Goal: Information Seeking & Learning: Learn about a topic

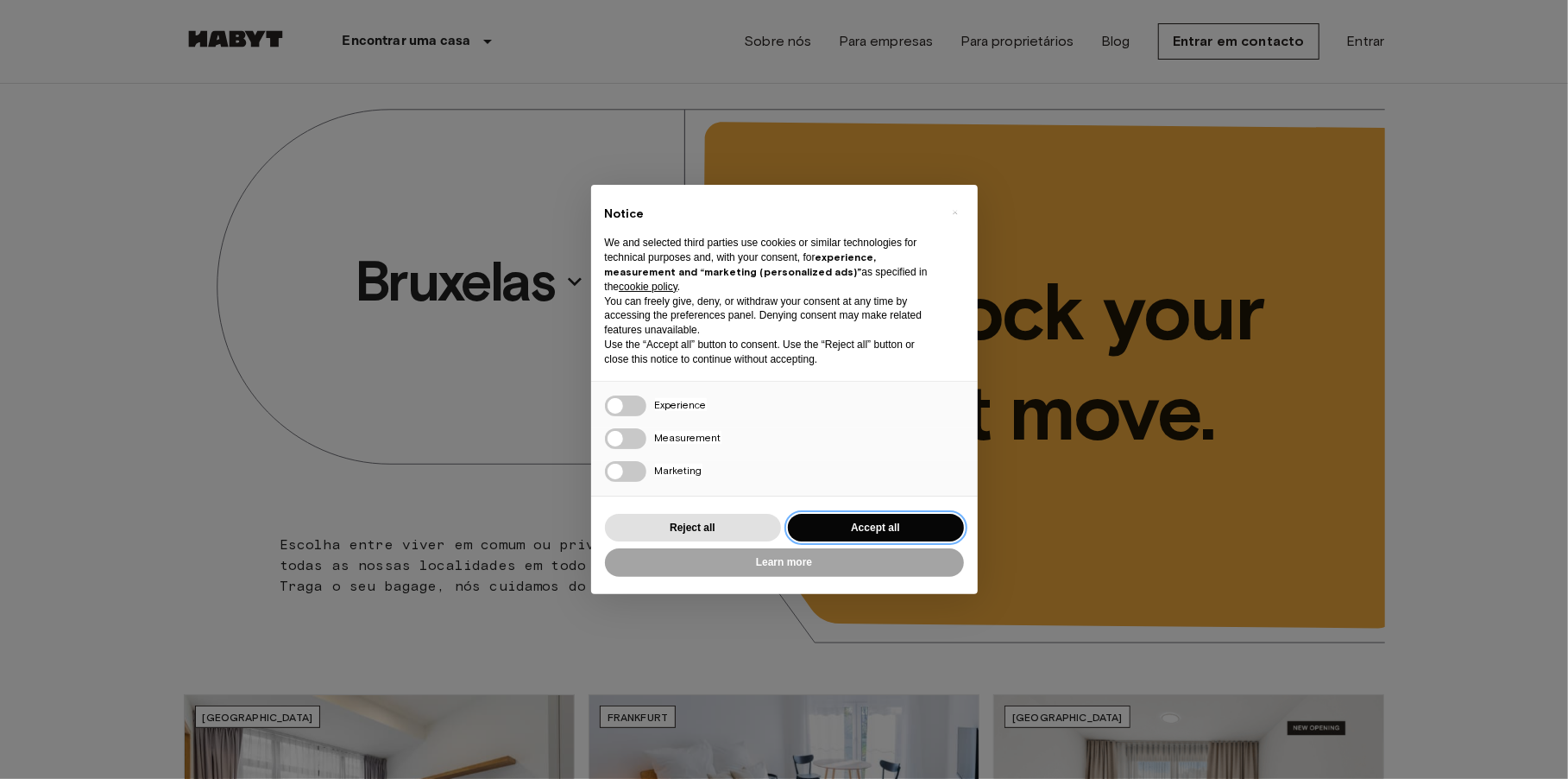
click at [867, 532] on button "Accept all" at bounding box center [875, 527] width 176 height 28
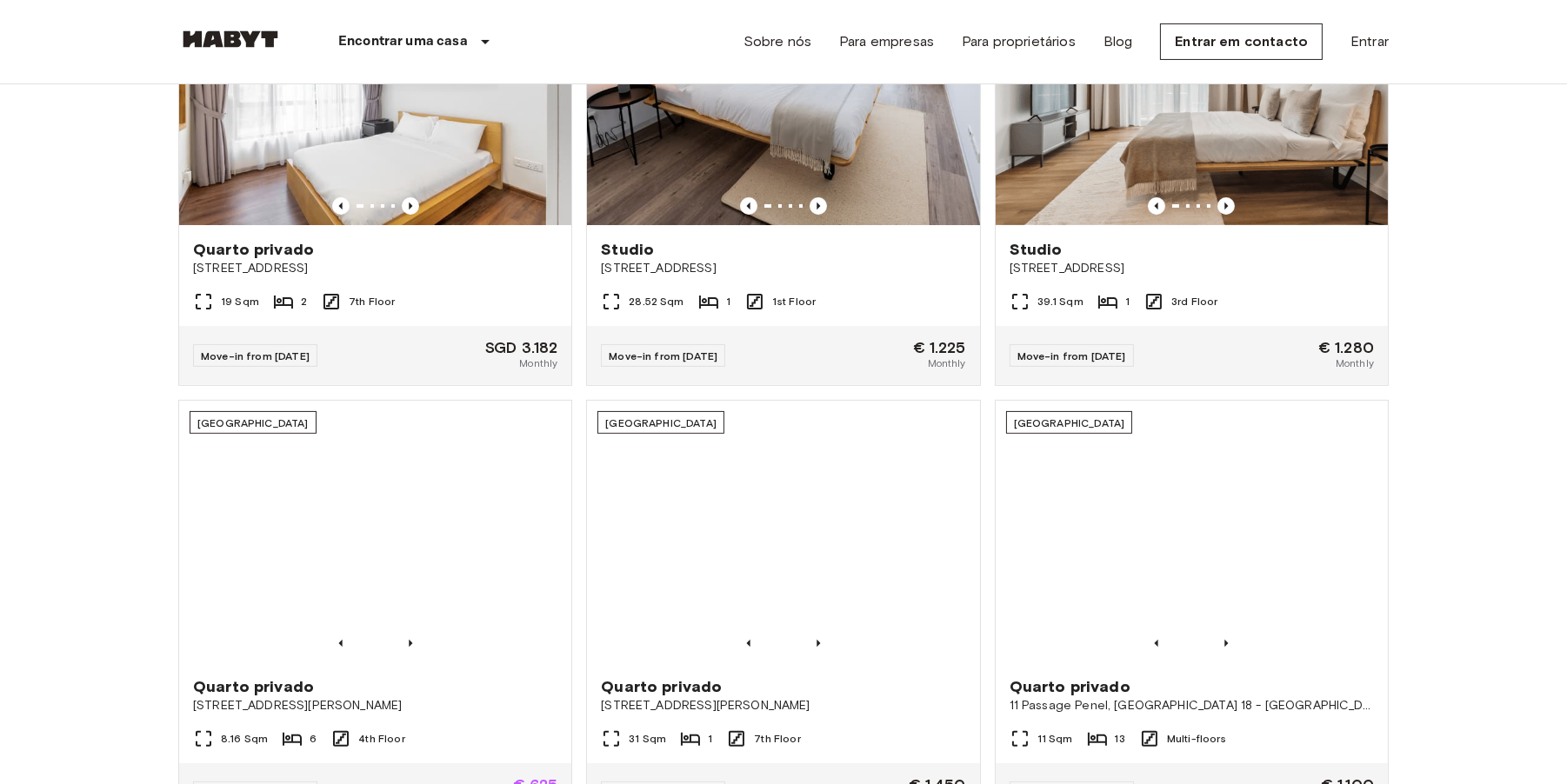
scroll to position [1043, 0]
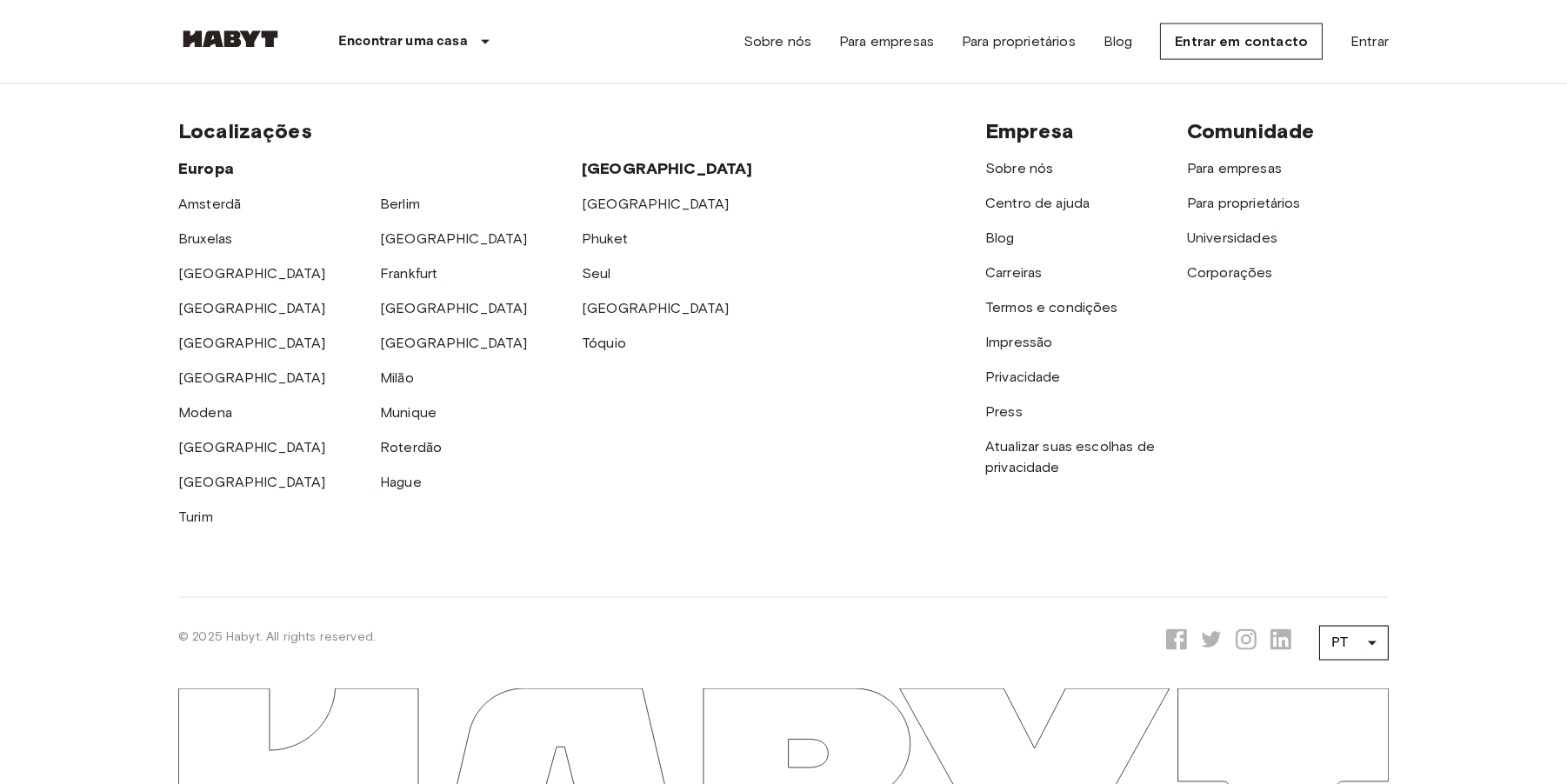
scroll to position [4515, 0]
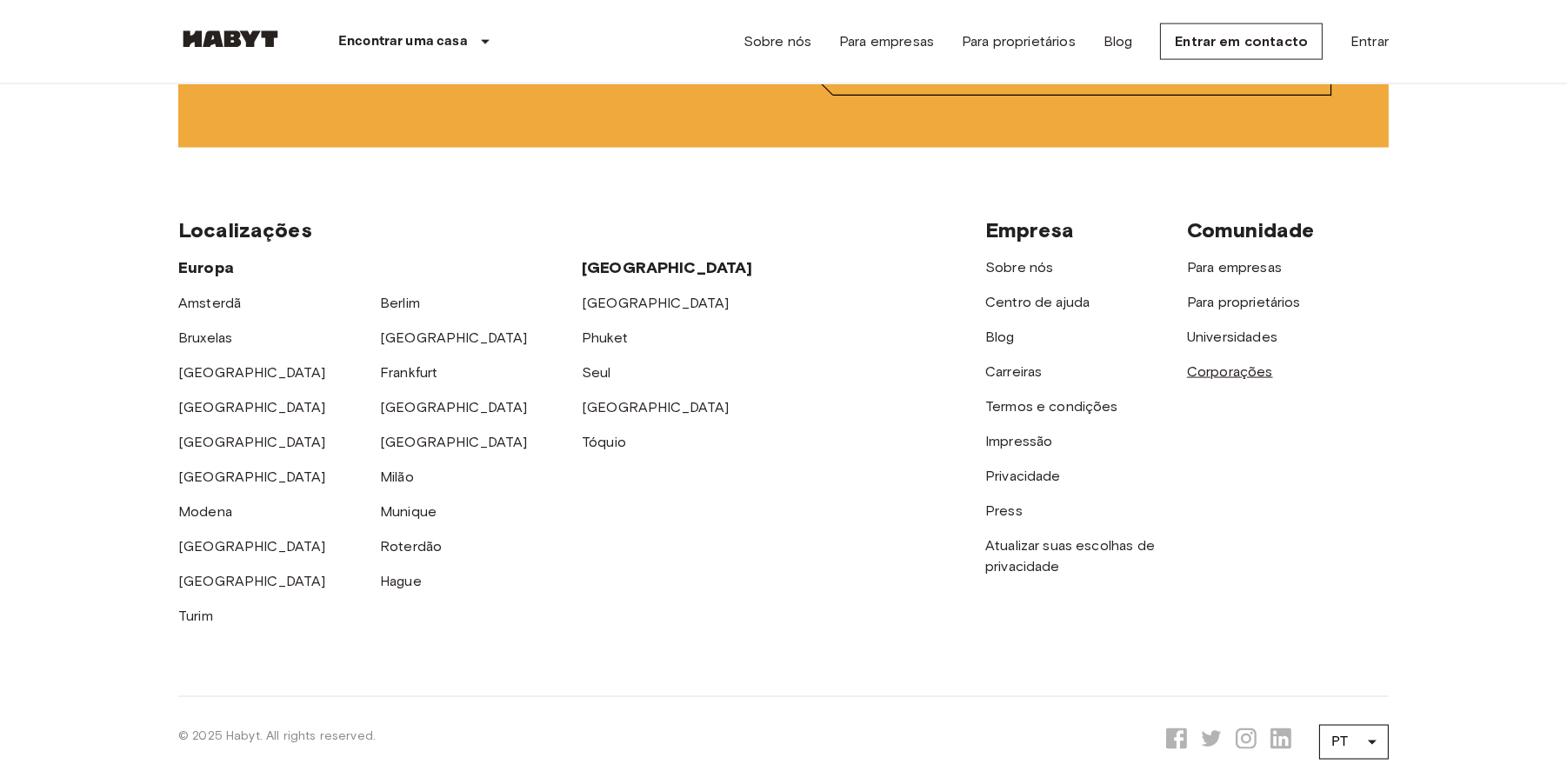
click at [1227, 380] on link "Corporações" at bounding box center [1230, 371] width 86 height 16
click at [1007, 275] on link "Sobre nós" at bounding box center [1019, 267] width 67 height 16
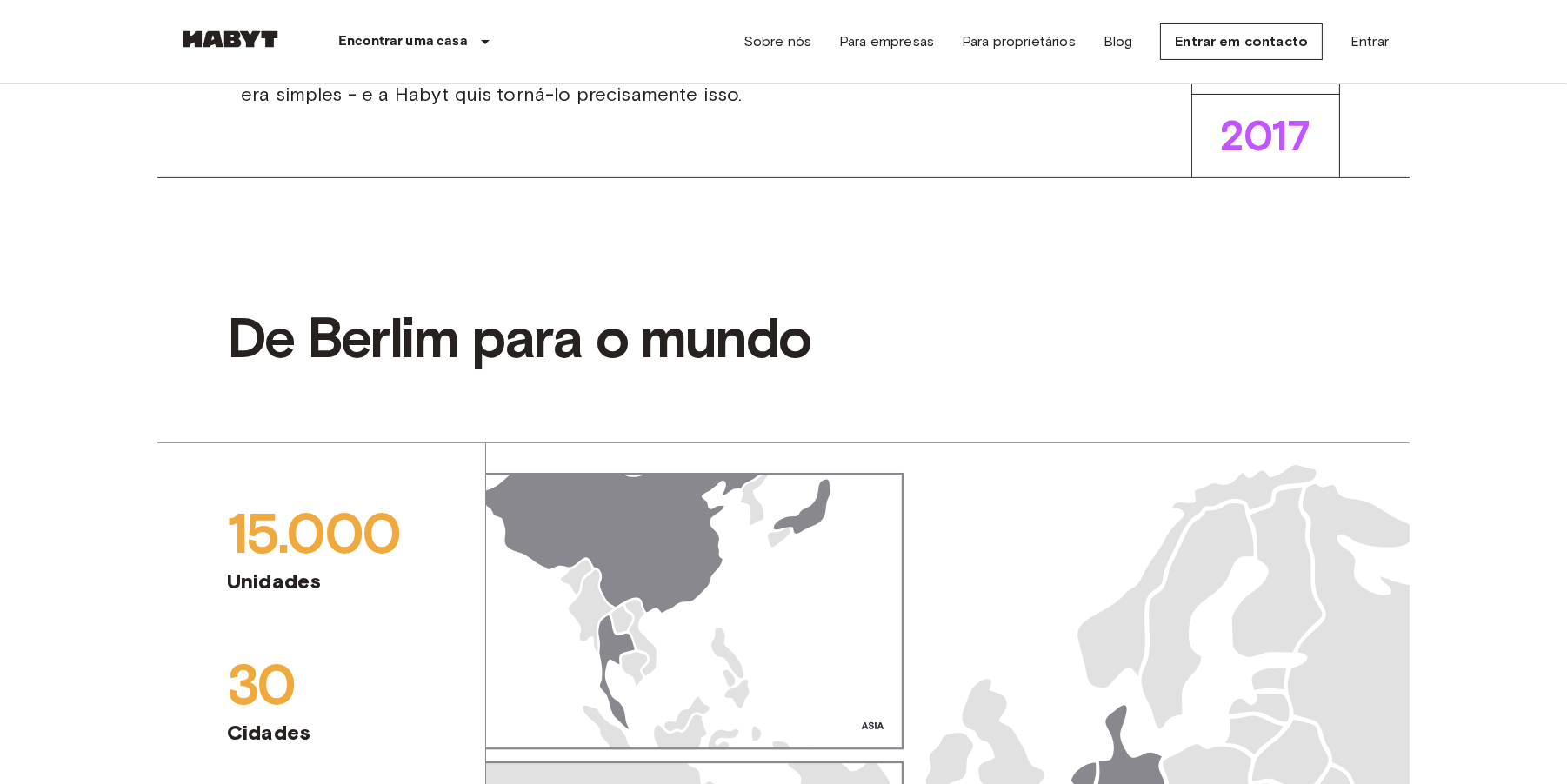
scroll to position [782, 0]
drag, startPoint x: 348, startPoint y: 398, endPoint x: 219, endPoint y: 253, distance: 194.1
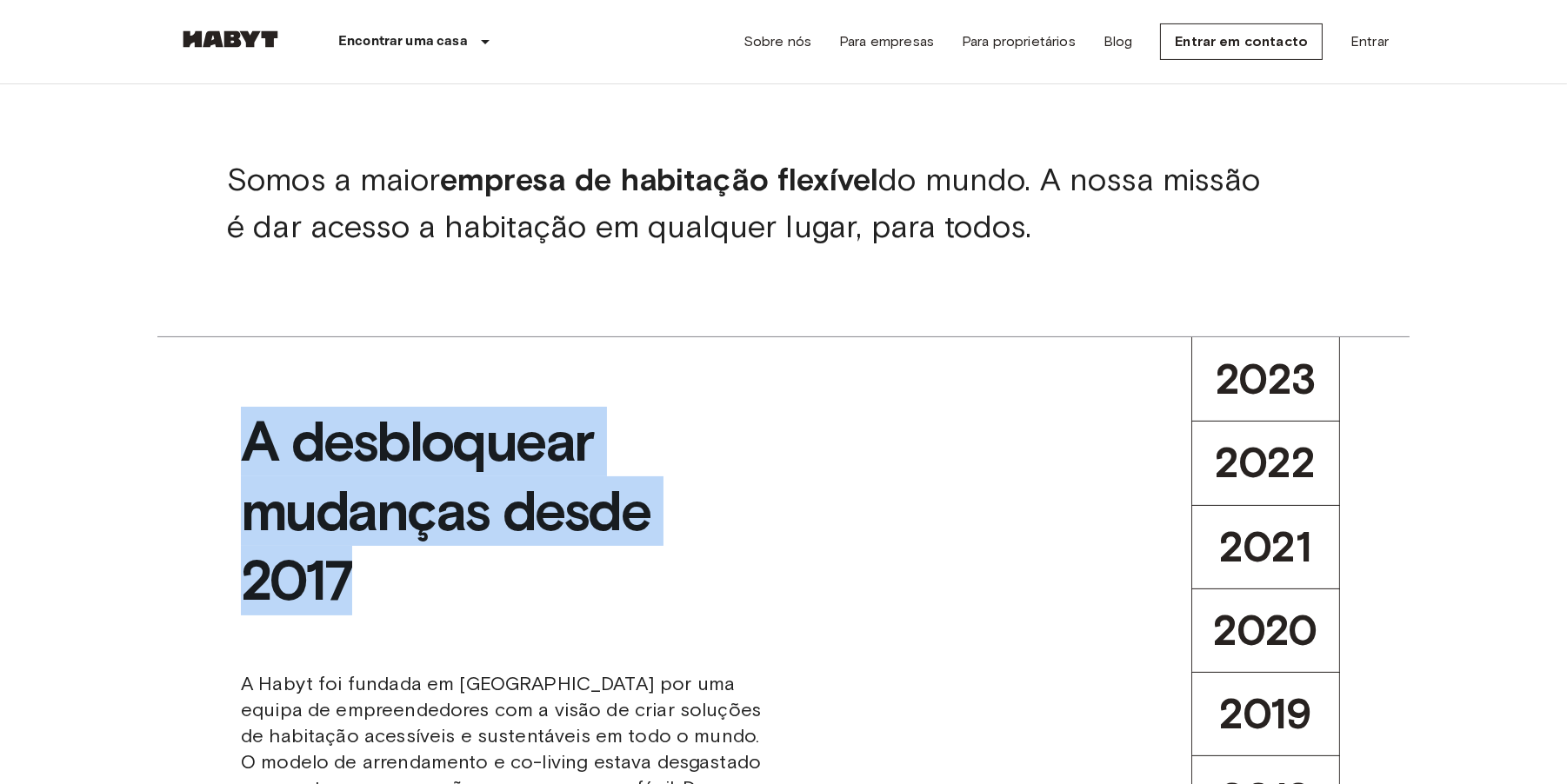
scroll to position [696, 0]
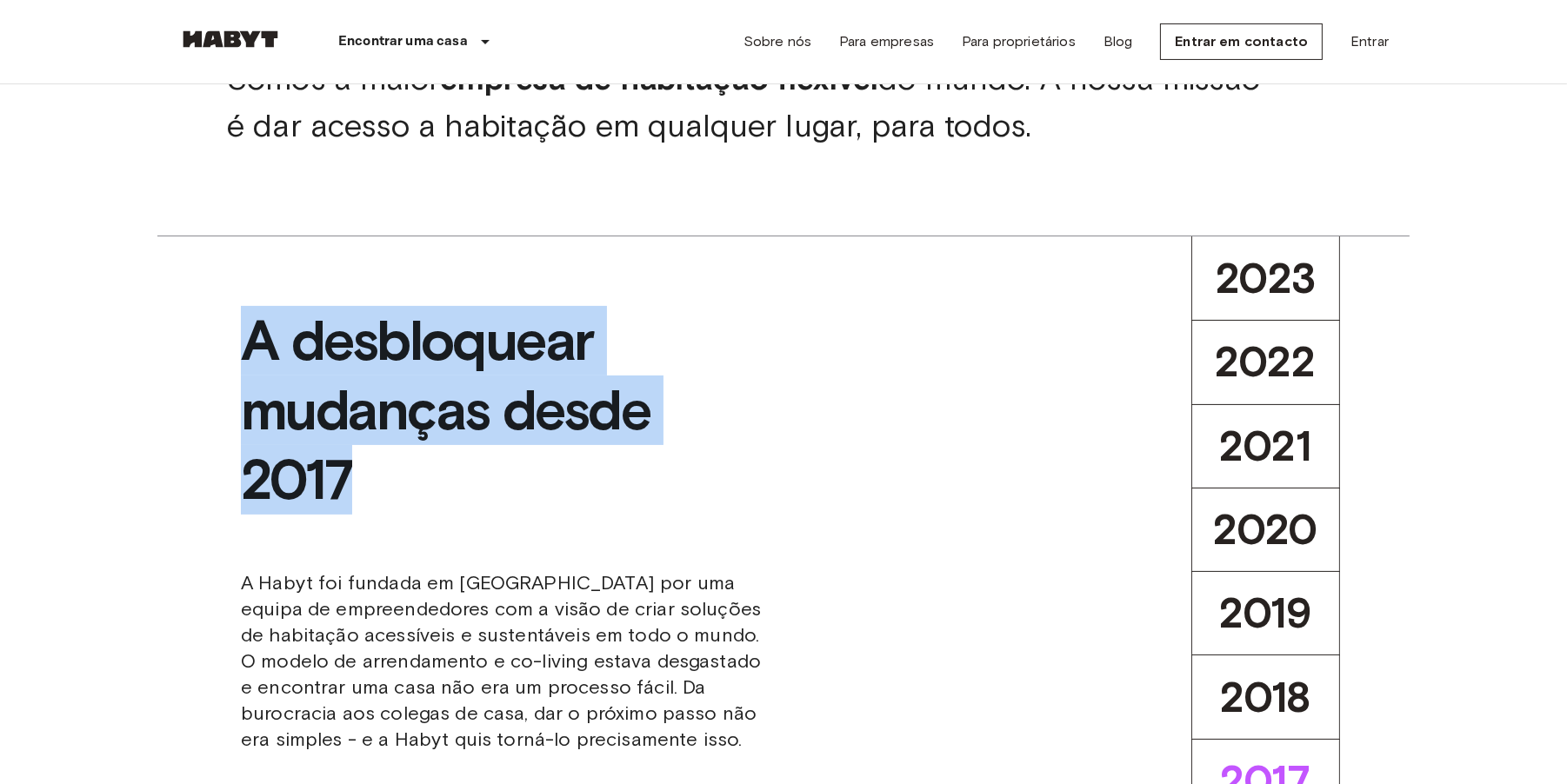
click at [613, 530] on span "A desbloquear mudanças desde 2017" at bounding box center [505, 438] width 529 height 264
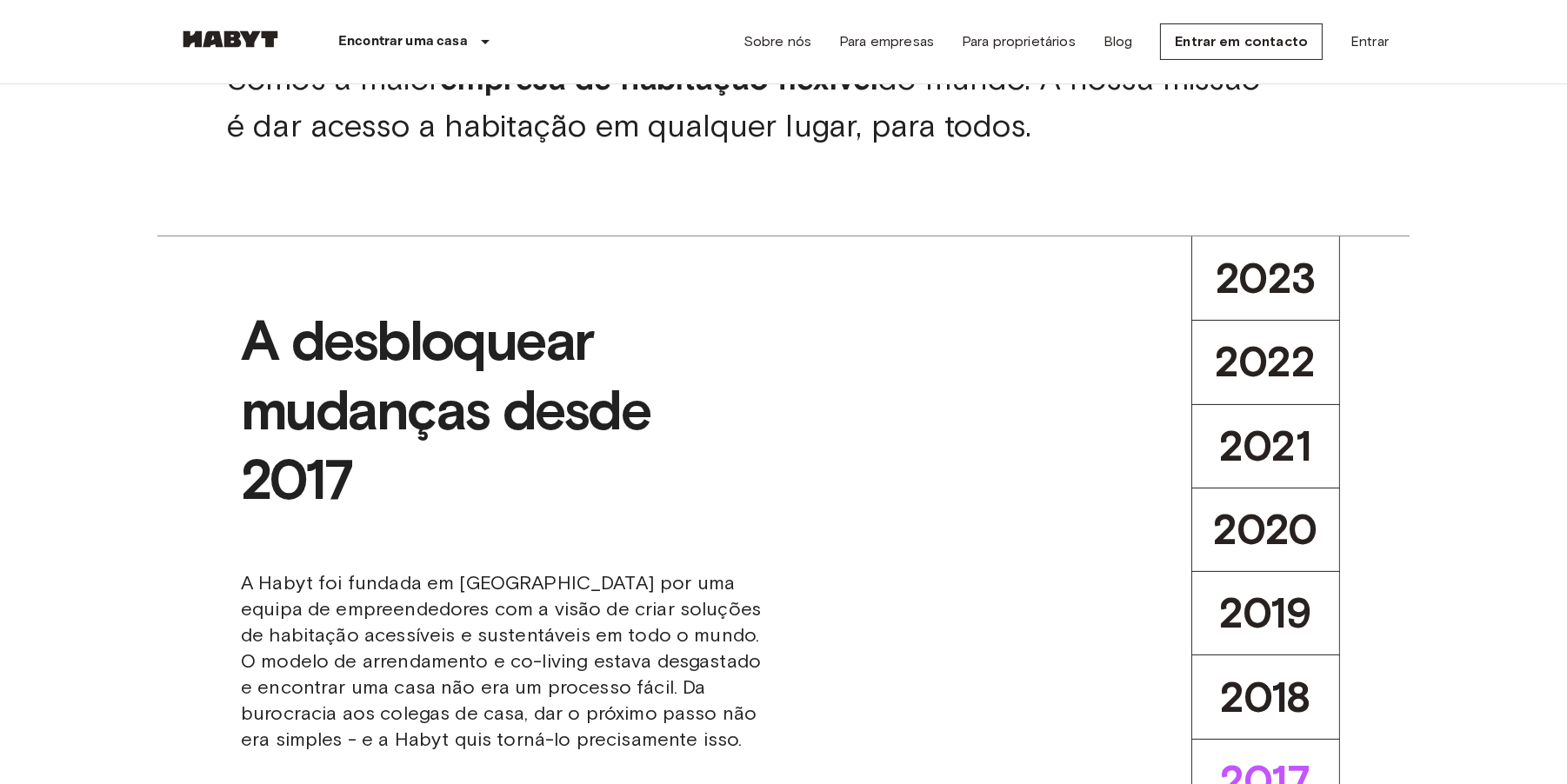
click at [363, 602] on span "A Habyt foi fundada em [GEOGRAPHIC_DATA] por uma equipa de empreendedores com a…" at bounding box center [505, 661] width 529 height 182
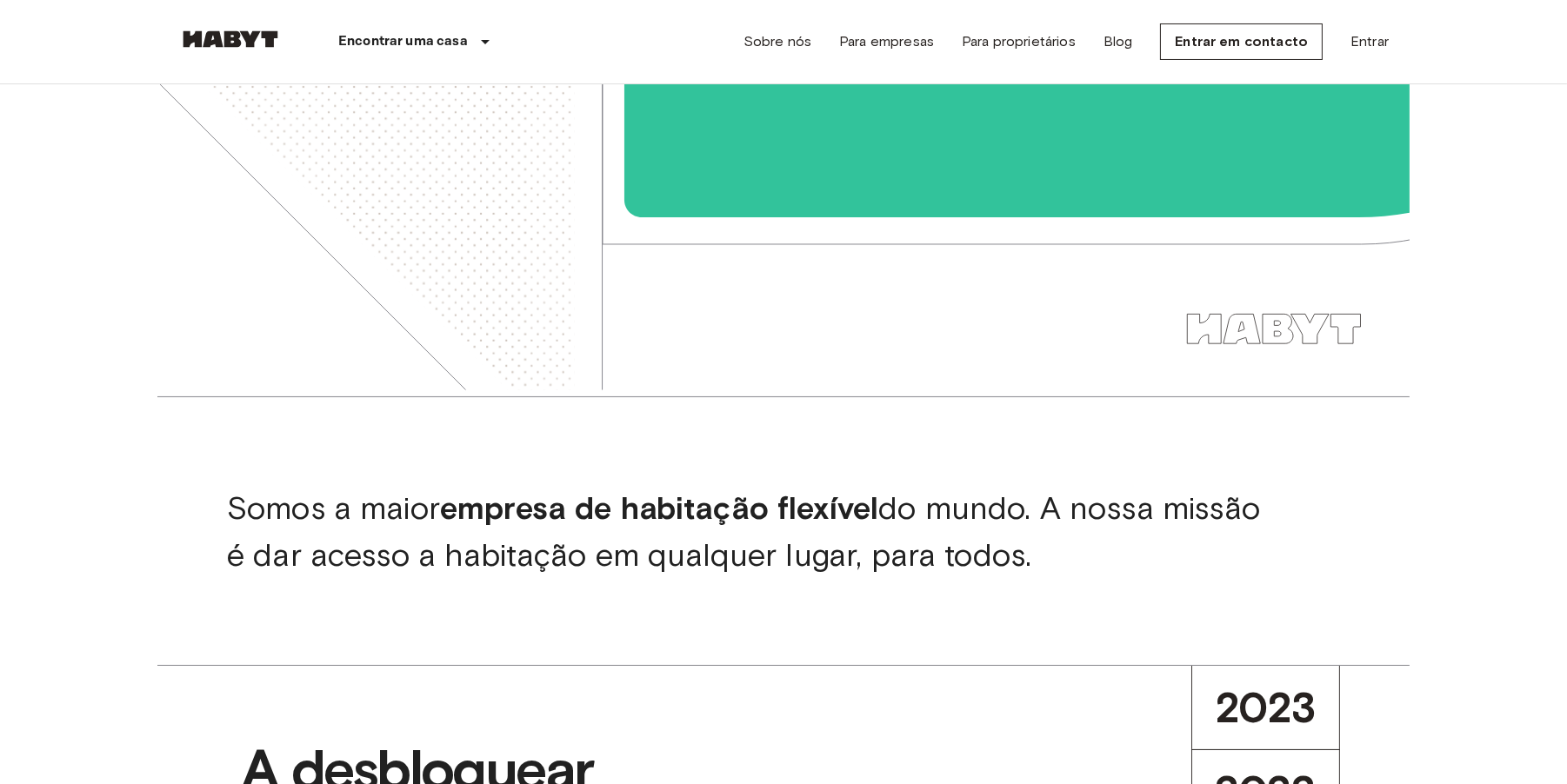
scroll to position [0, 0]
